Goal: Transaction & Acquisition: Purchase product/service

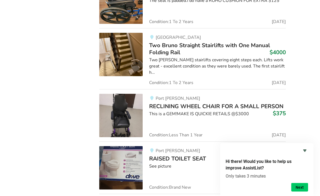
scroll to position [3348, 0]
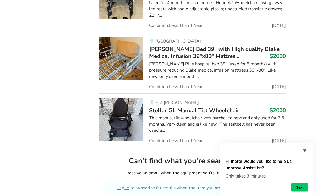
scroll to position [4072, 0]
click at [137, 185] on p "Log in to subscribe for emails when the item you are looking for is available." at bounding box center [192, 188] width 164 height 6
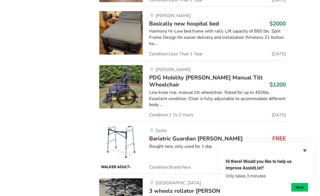
scroll to position [4650, 0]
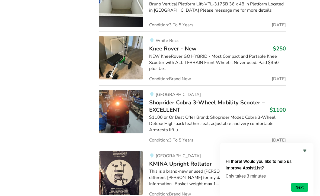
scroll to position [4940, 0]
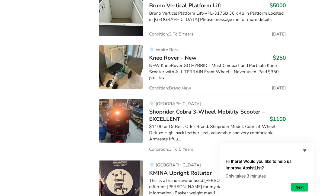
click at [133, 161] on img at bounding box center [120, 182] width 43 height 43
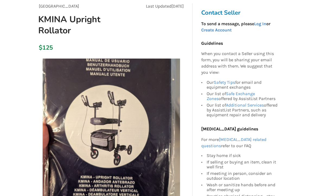
scroll to position [51, 0]
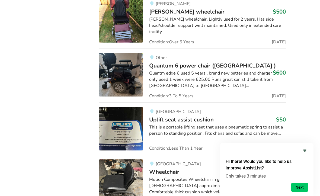
scroll to position [537, 0]
